Goal: Information Seeking & Learning: Learn about a topic

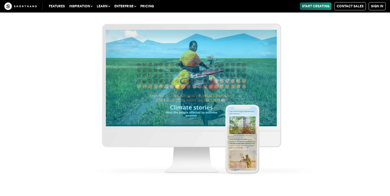
scroll to position [7991, 0]
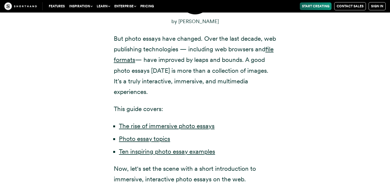
scroll to position [313, 0]
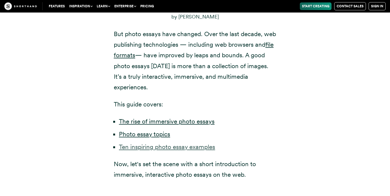
click at [157, 143] on link "Ten inspiring photo essay examples" at bounding box center [167, 147] width 96 height 8
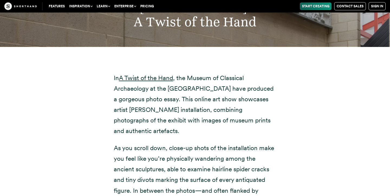
scroll to position [3999, 0]
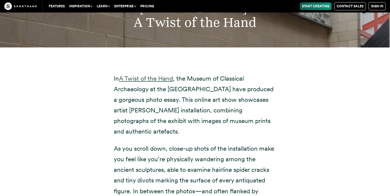
click at [139, 74] on link "A Twist of the Hand" at bounding box center [146, 78] width 54 height 8
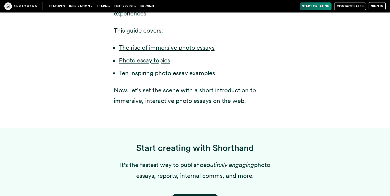
scroll to position [313, 0]
